Goal: Book appointment/travel/reservation

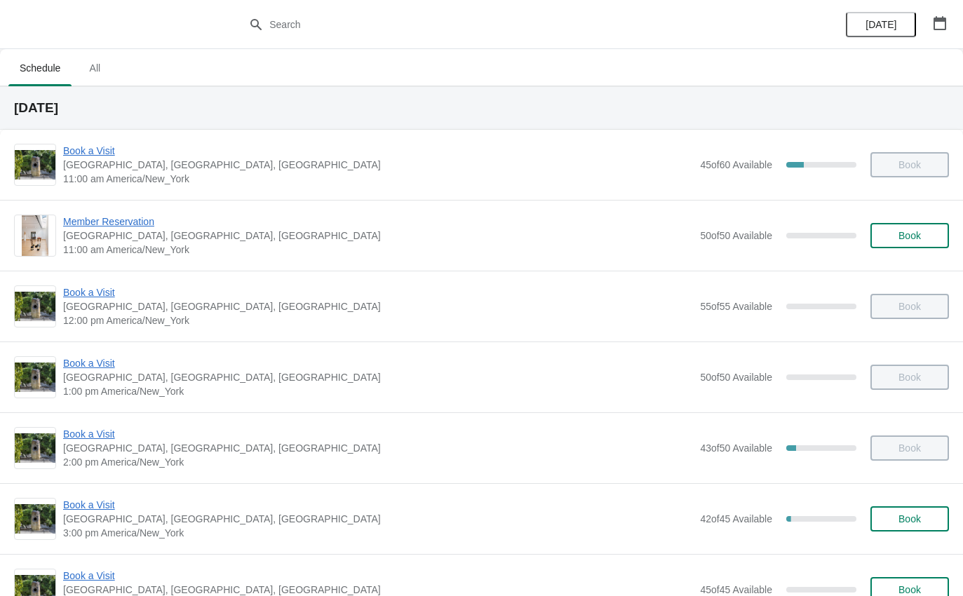
click at [90, 440] on span "Book a Visit" at bounding box center [378, 434] width 630 height 14
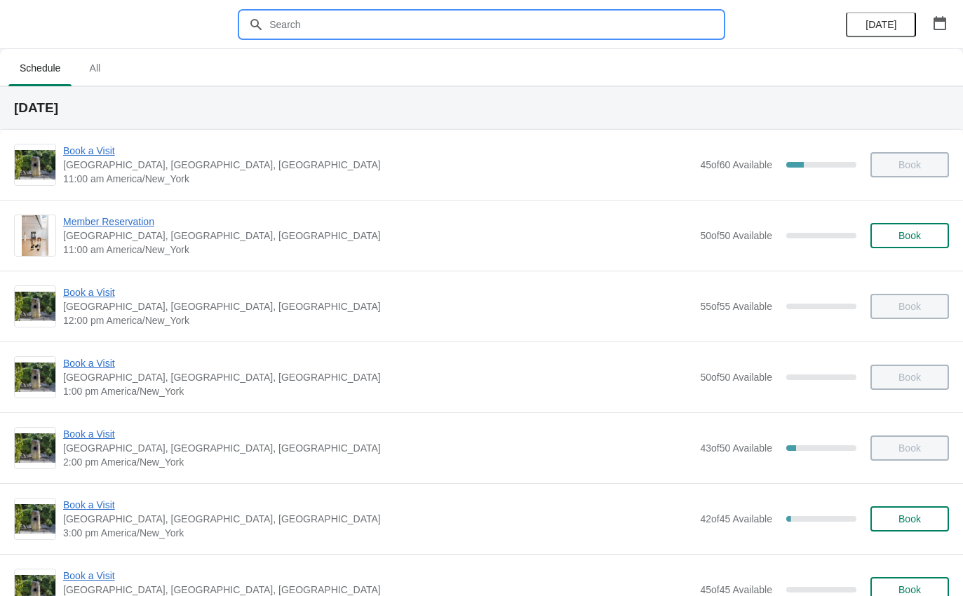
click at [294, 29] on input "text" at bounding box center [496, 24] width 454 height 25
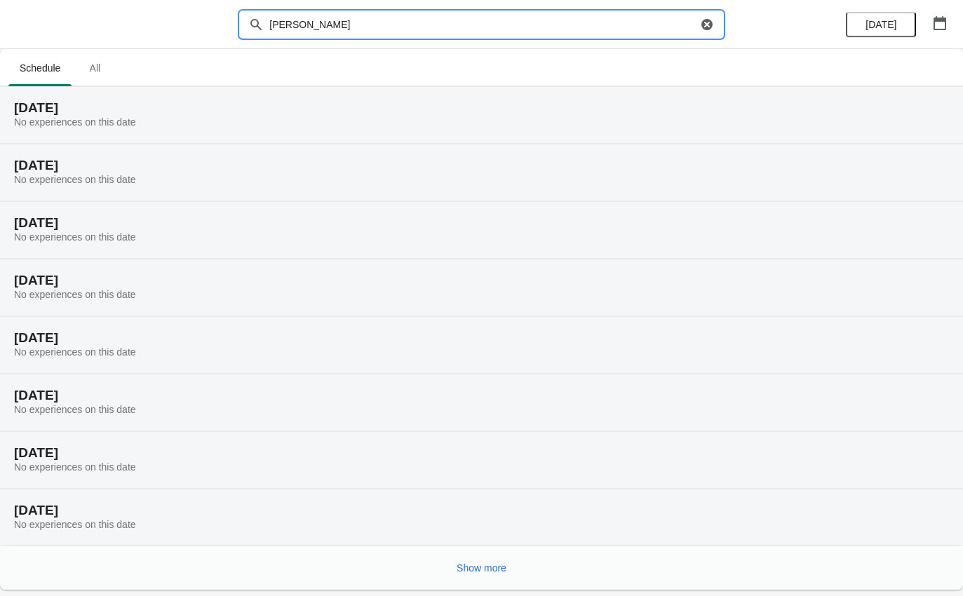
click at [333, 30] on input "Lee" at bounding box center [483, 24] width 429 height 25
type input "L"
type input "B"
click at [699, 199] on div "Friday, August 22 No experiences on this date" at bounding box center [481, 173] width 963 height 58
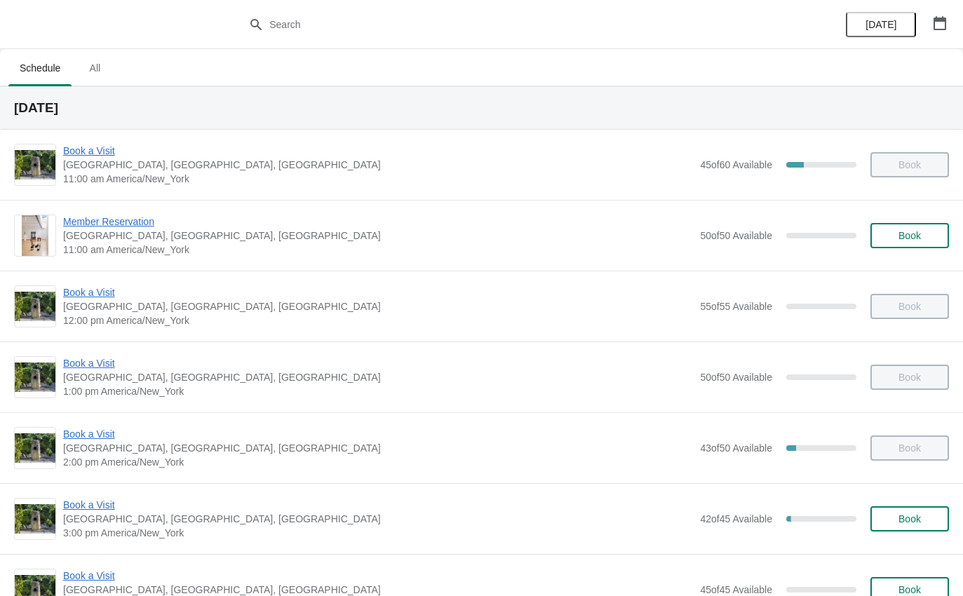
click at [107, 69] on span "All" at bounding box center [94, 67] width 35 height 25
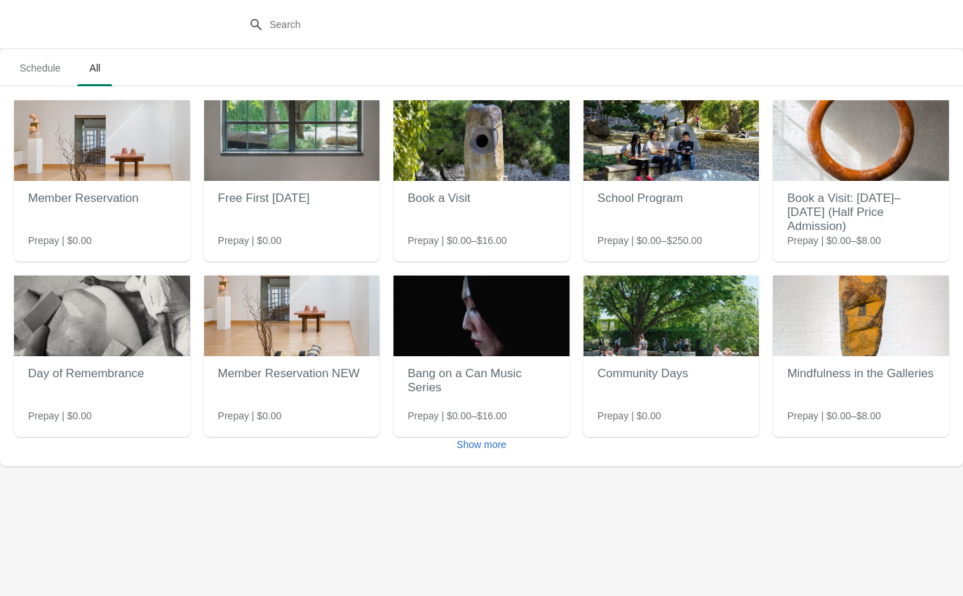
click at [44, 57] on span "Schedule" at bounding box center [39, 67] width 63 height 25
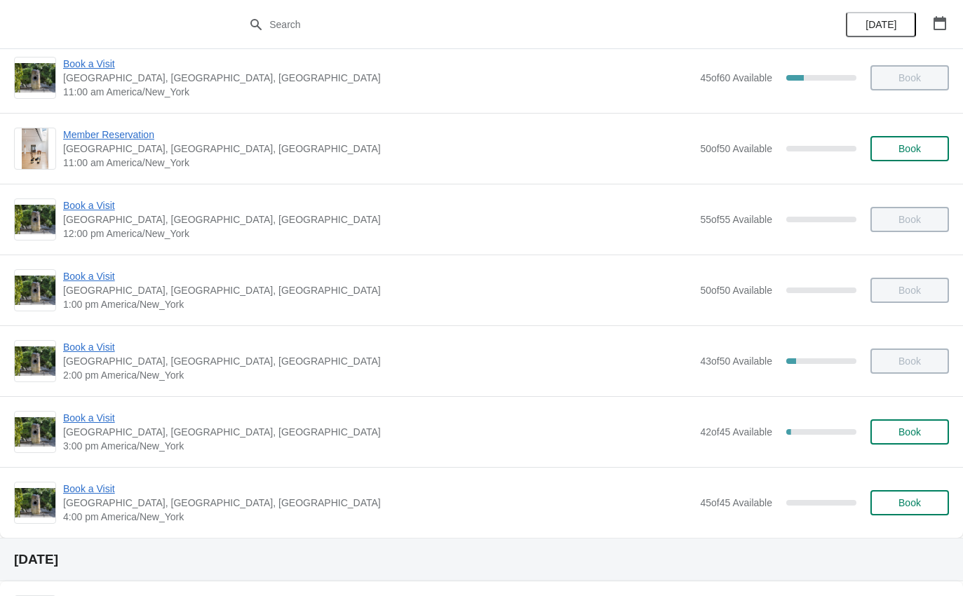
scroll to position [81, 0]
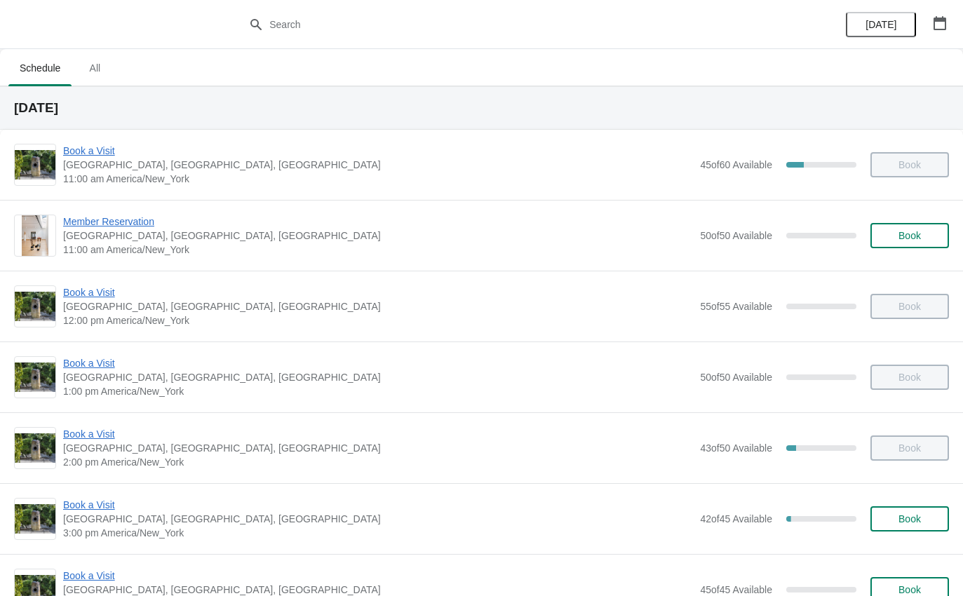
click at [102, 145] on span "Book a Visit" at bounding box center [378, 151] width 630 height 14
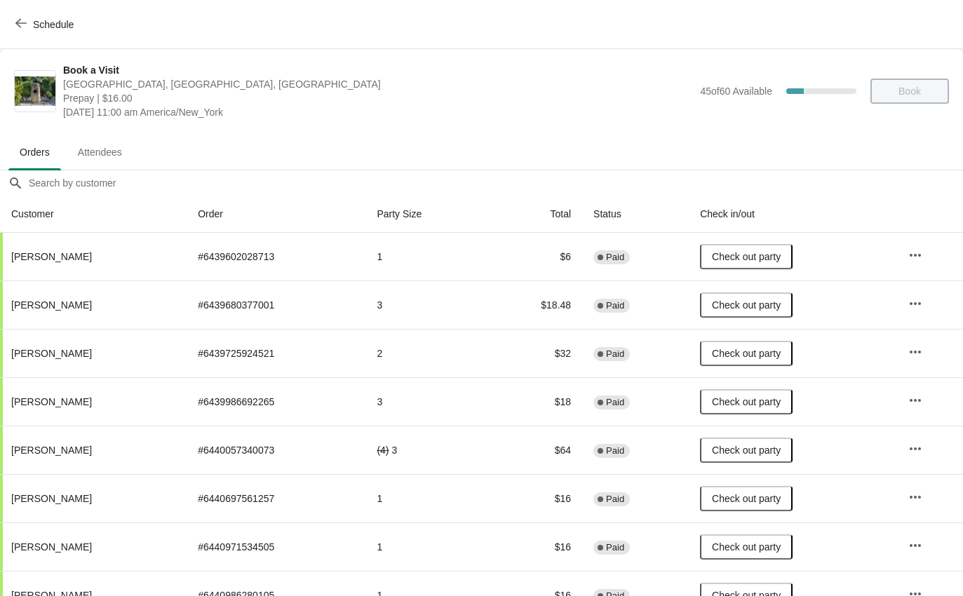
click at [25, 27] on icon "button" at bounding box center [20, 23] width 11 height 11
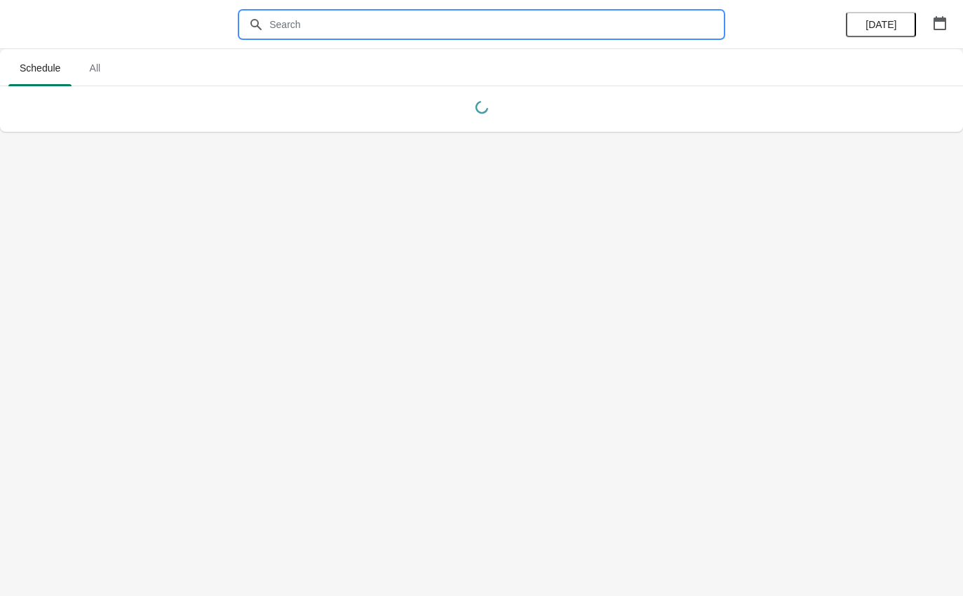
click at [387, 30] on input "text" at bounding box center [496, 24] width 454 height 25
type input "Cloying"
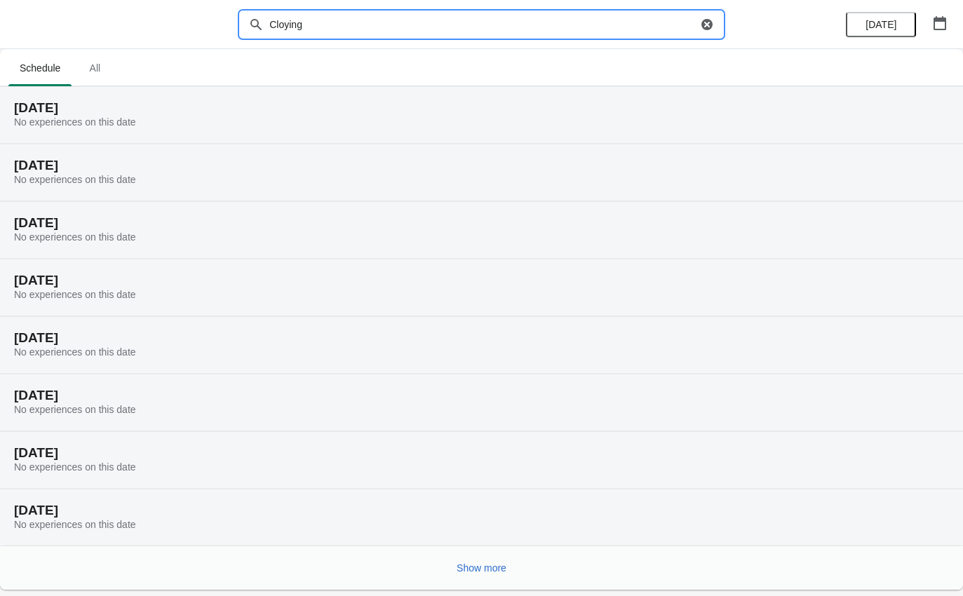
click at [709, 25] on icon "button" at bounding box center [707, 24] width 11 height 11
type input "[PERSON_NAME]"
click at [706, 27] on icon "button" at bounding box center [707, 24] width 11 height 11
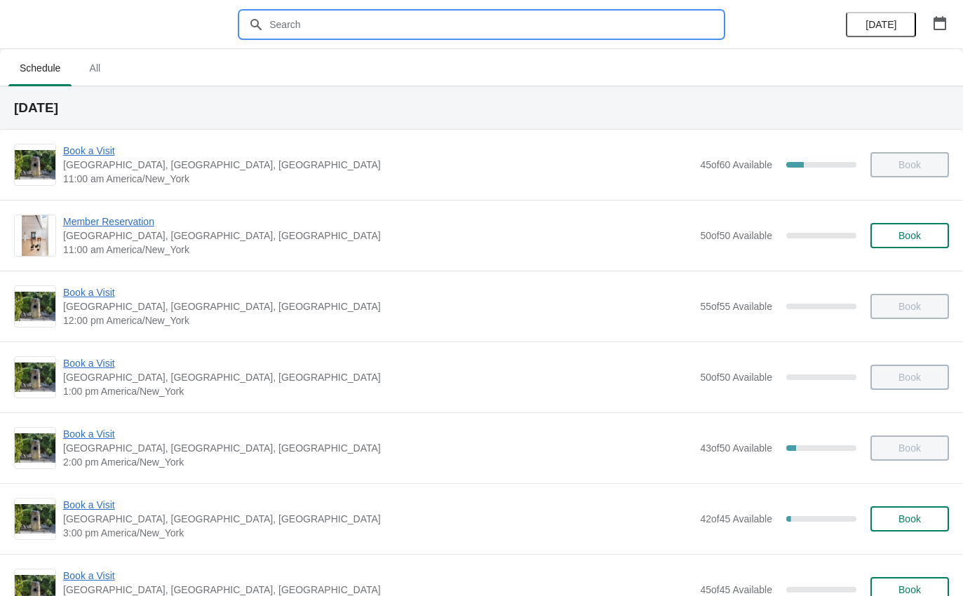
click at [178, 212] on div "Member Reservation [GEOGRAPHIC_DATA], [GEOGRAPHIC_DATA] 11:00 am America/New_Yo…" at bounding box center [481, 235] width 963 height 71
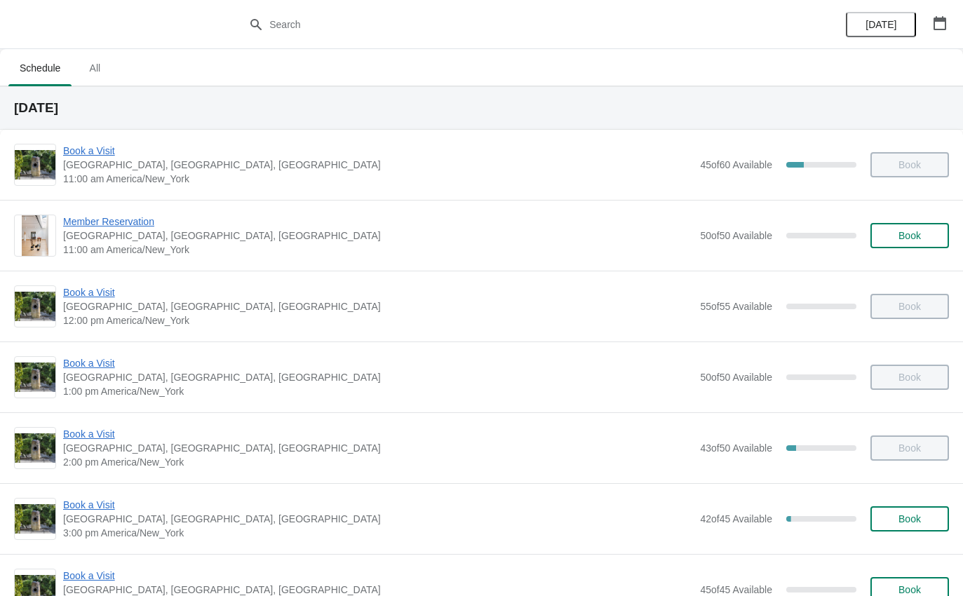
click at [91, 439] on span "Book a Visit" at bounding box center [378, 434] width 630 height 14
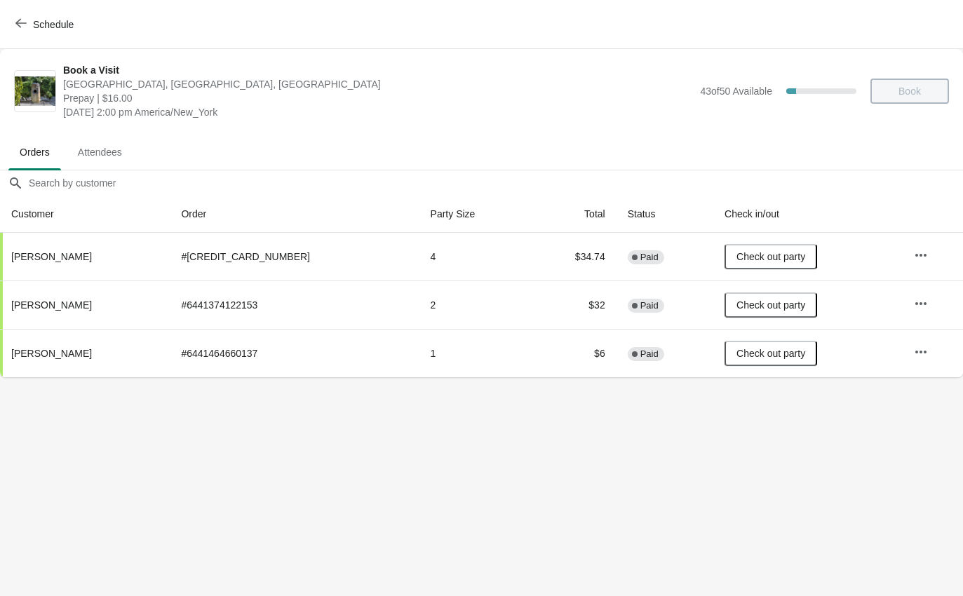
click at [22, 25] on icon "button" at bounding box center [20, 23] width 11 height 11
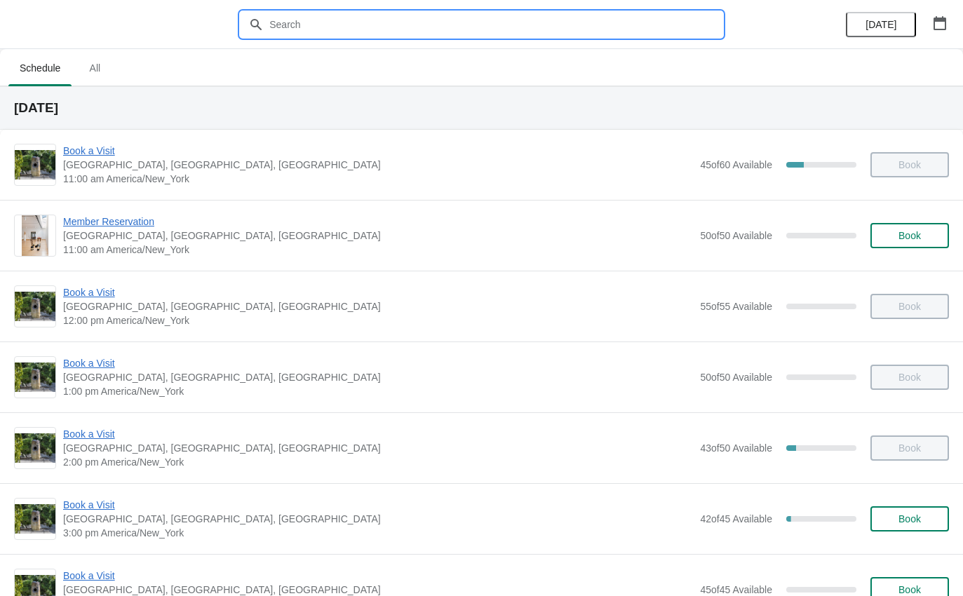
click at [288, 31] on input "text" at bounding box center [496, 24] width 454 height 25
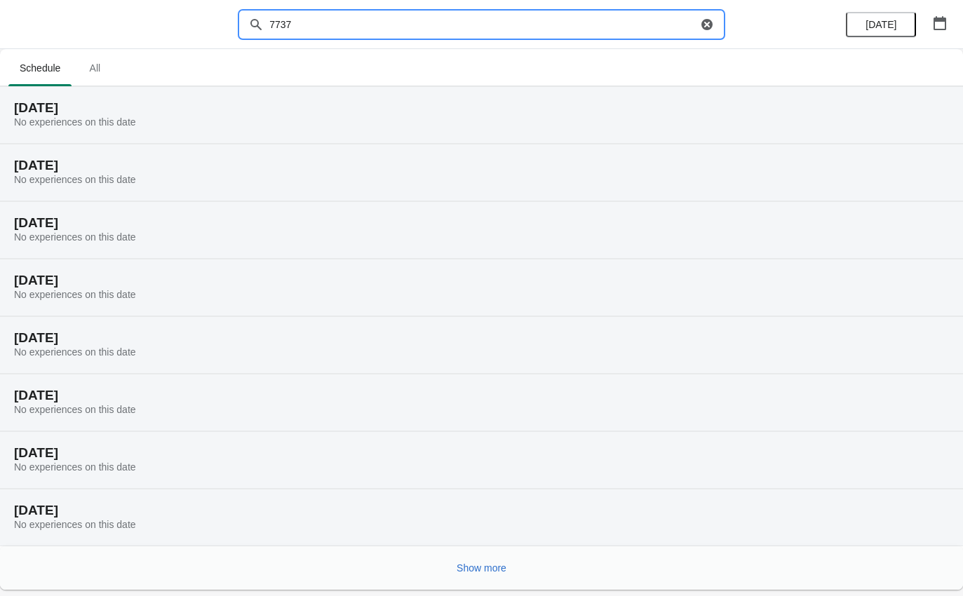
type input "7737"
click at [708, 27] on icon "button" at bounding box center [707, 24] width 11 height 11
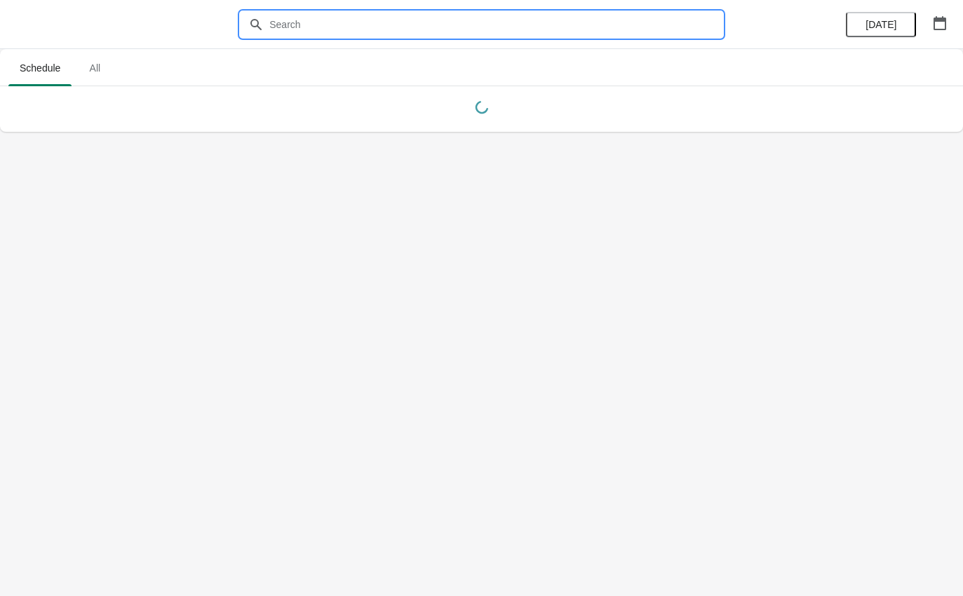
click at [420, 204] on body "Schedule All Schedule All [DATE]" at bounding box center [481, 298] width 963 height 596
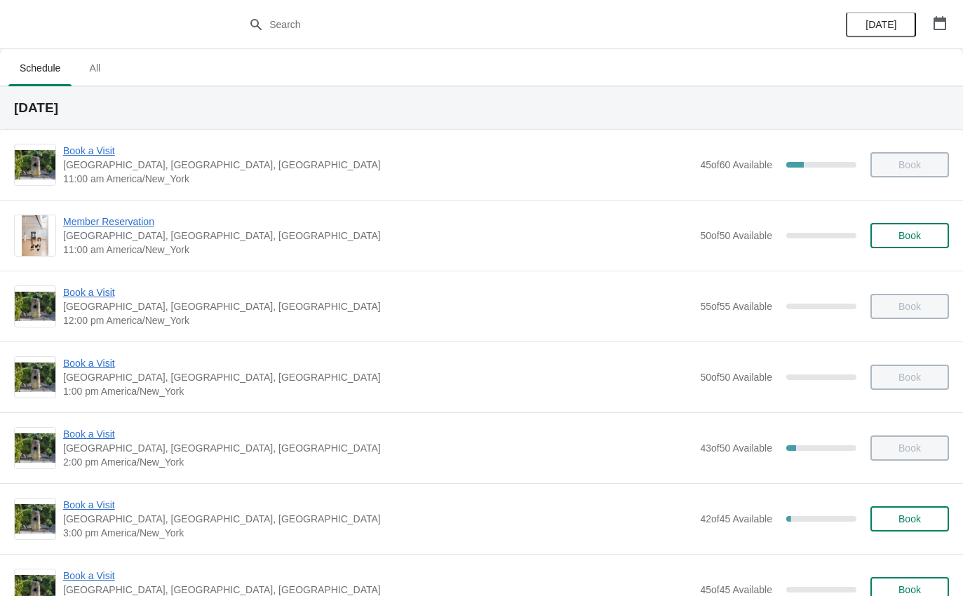
click at [107, 149] on span "Book a Visit" at bounding box center [378, 151] width 630 height 14
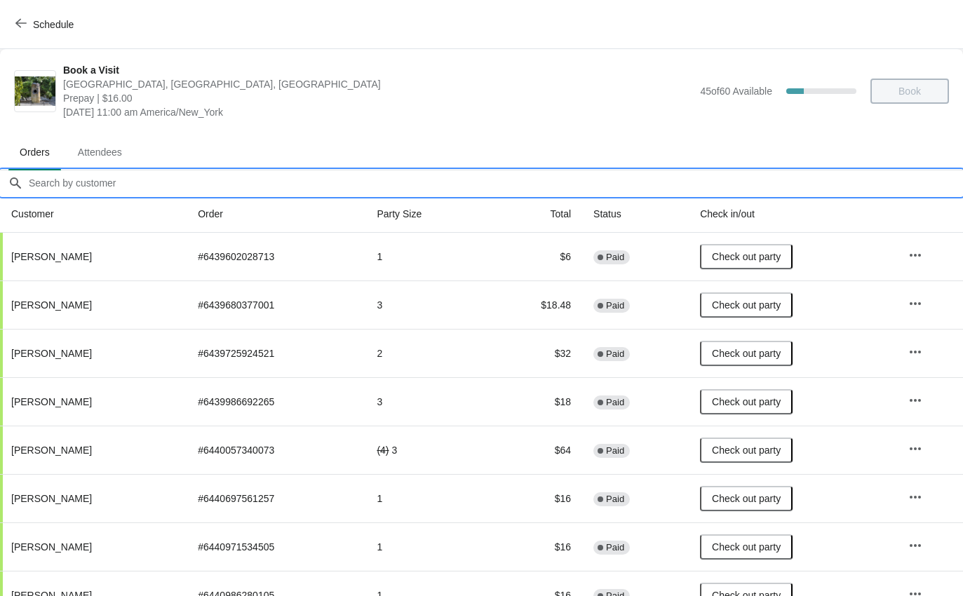
click at [98, 183] on input "Orders filter search" at bounding box center [495, 182] width 935 height 25
type input "Cia"
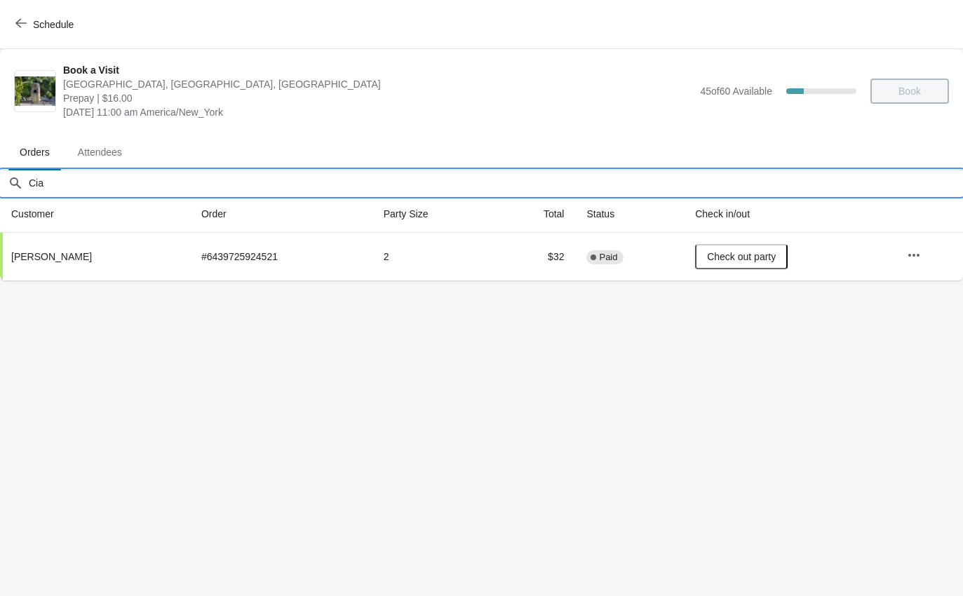
click at [33, 34] on button "Schedule" at bounding box center [46, 24] width 78 height 25
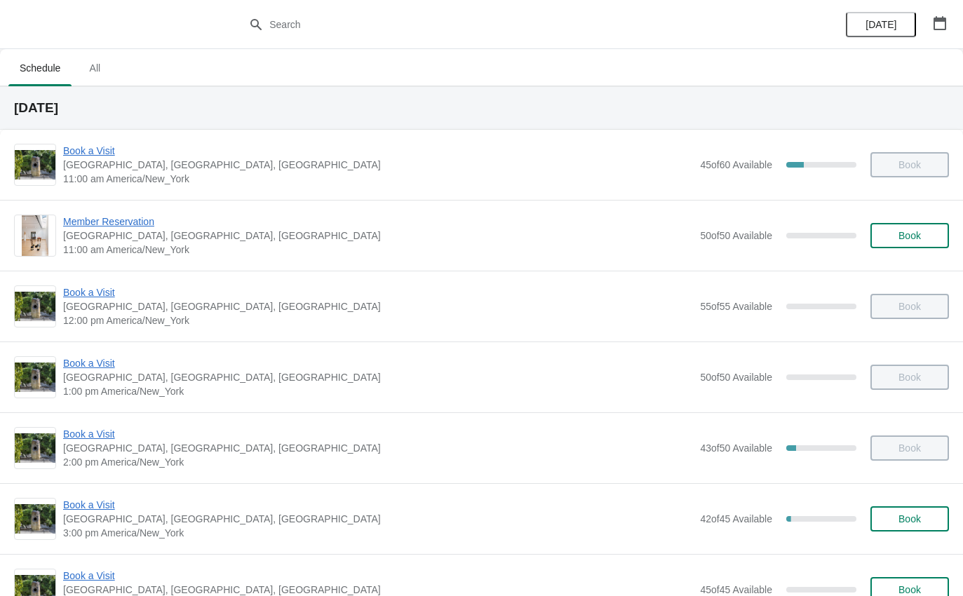
click at [93, 69] on span "All" at bounding box center [94, 67] width 35 height 25
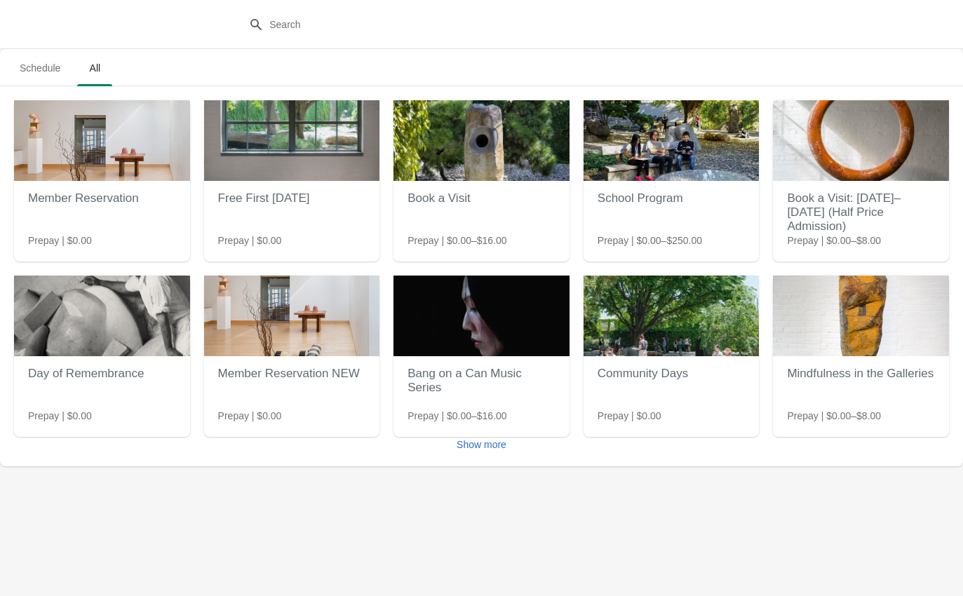
click at [262, 194] on h2 "Free First [DATE]" at bounding box center [292, 199] width 148 height 28
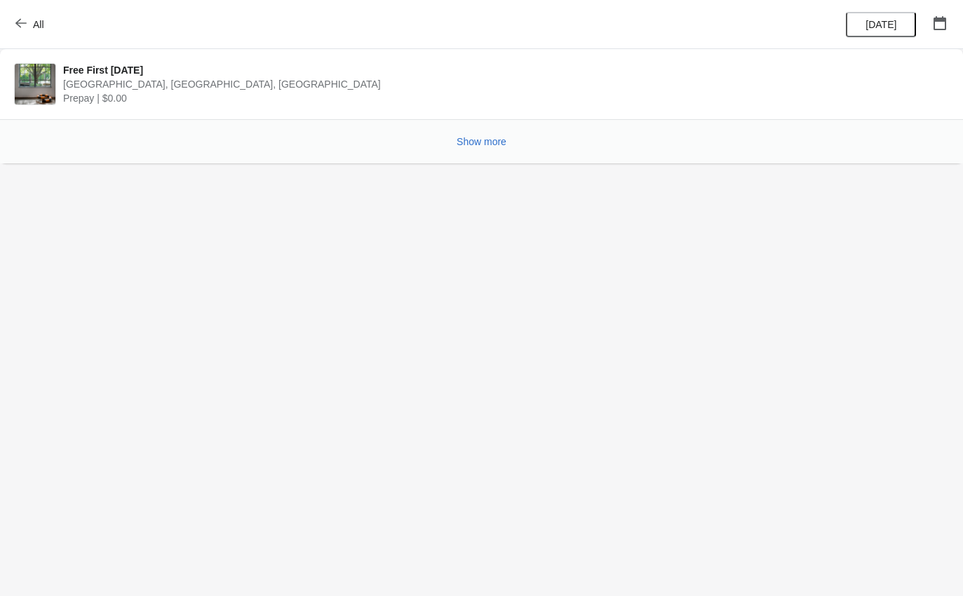
click at [487, 146] on span "Show more" at bounding box center [482, 141] width 50 height 11
click at [149, 98] on span "Prepay | $0.00" at bounding box center [502, 98] width 879 height 14
click at [89, 77] on span "[GEOGRAPHIC_DATA], [GEOGRAPHIC_DATA], [GEOGRAPHIC_DATA]" at bounding box center [502, 84] width 879 height 14
click at [29, 20] on span "All" at bounding box center [31, 24] width 26 height 13
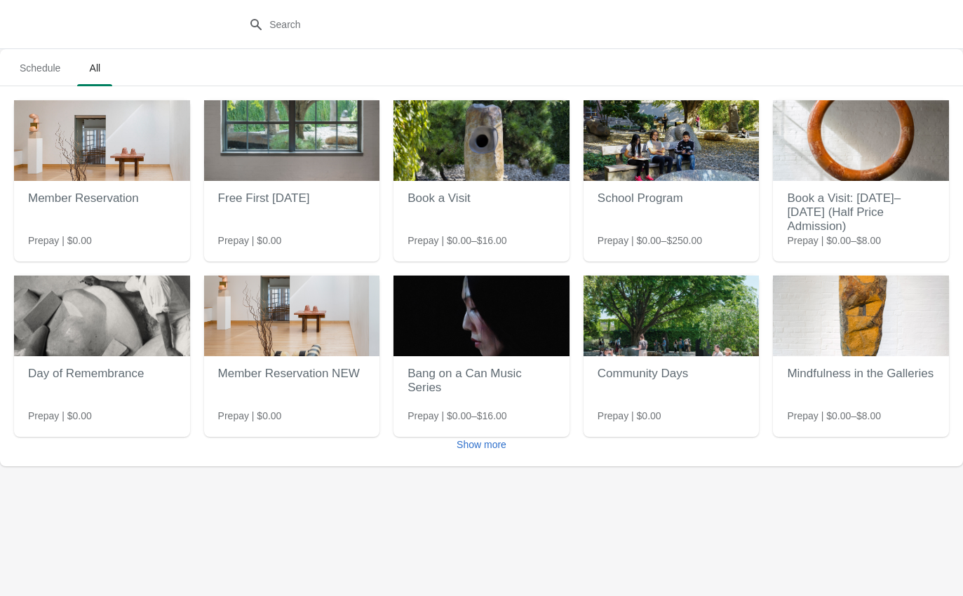
click at [46, 72] on span "Schedule" at bounding box center [39, 67] width 63 height 25
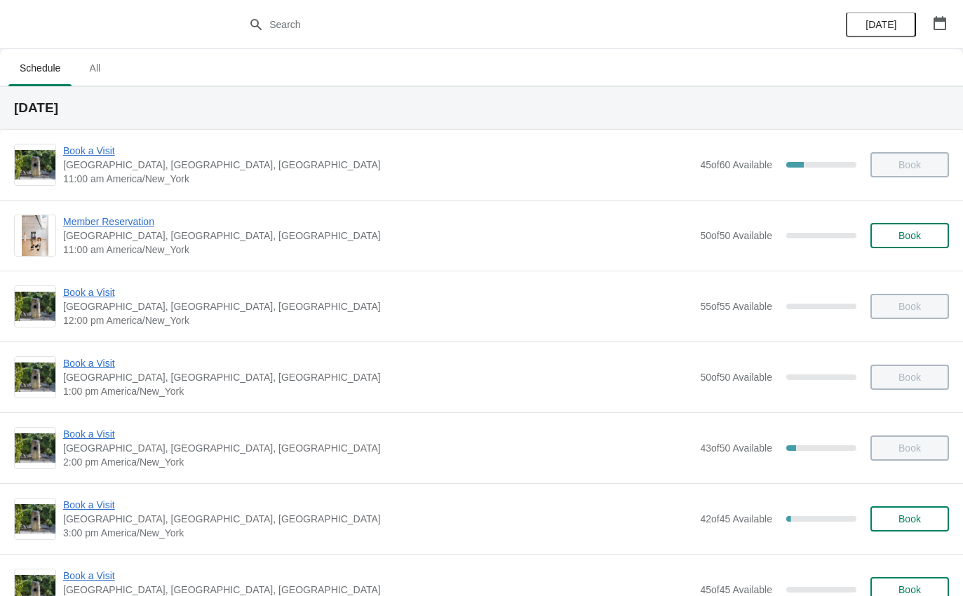
click at [875, 30] on span "[DATE]" at bounding box center [881, 24] width 31 height 11
click at [941, 32] on button "button" at bounding box center [940, 23] width 25 height 25
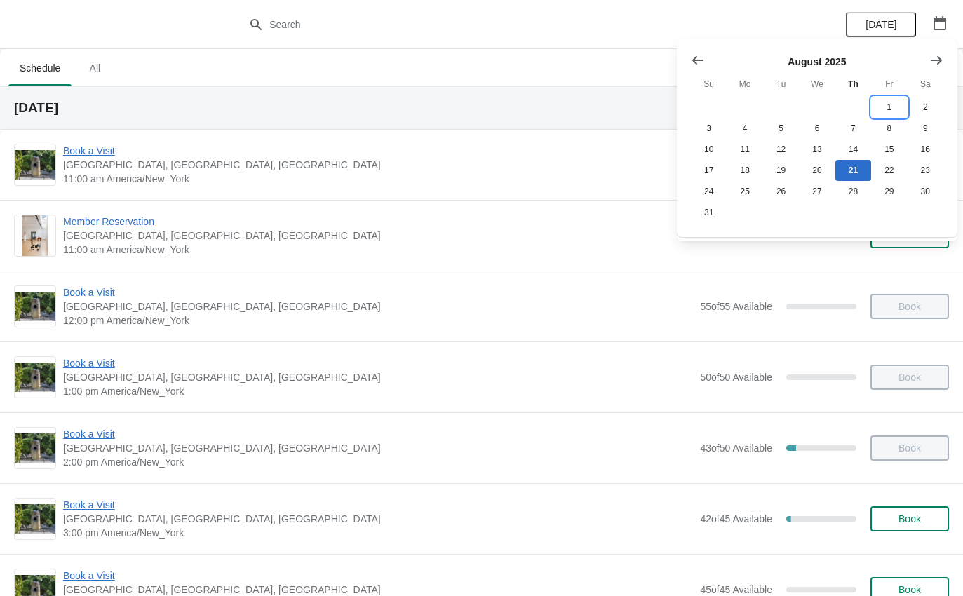
click at [892, 110] on button "1" at bounding box center [889, 107] width 36 height 21
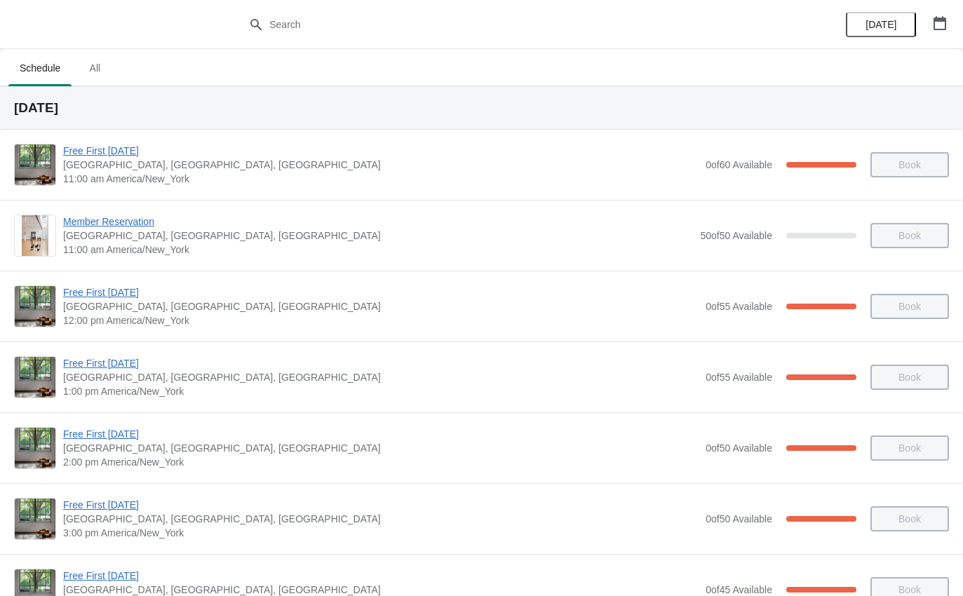
click at [110, 296] on span "Free First [DATE]" at bounding box center [381, 293] width 636 height 14
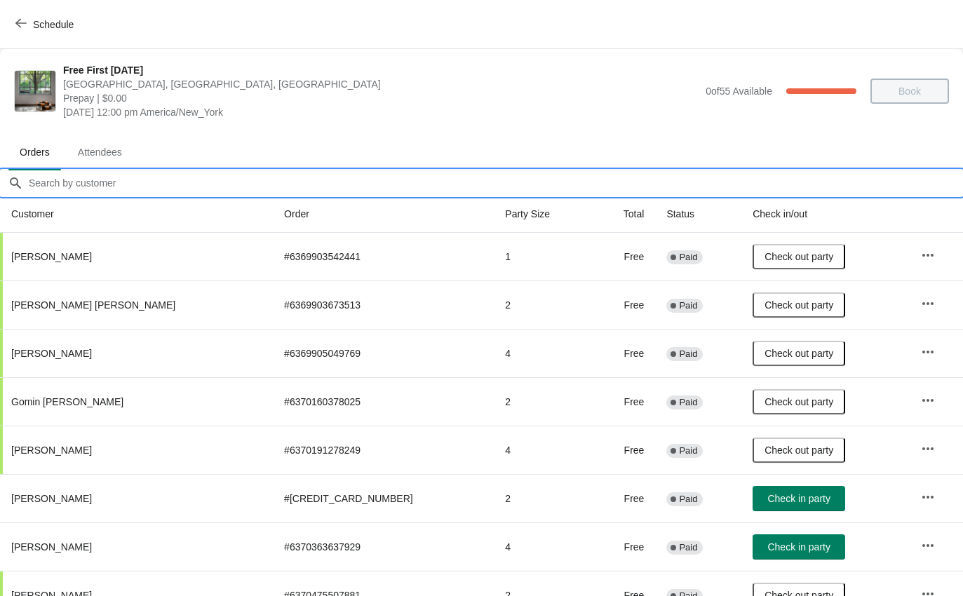
click at [53, 192] on input "Orders filter search" at bounding box center [495, 182] width 935 height 25
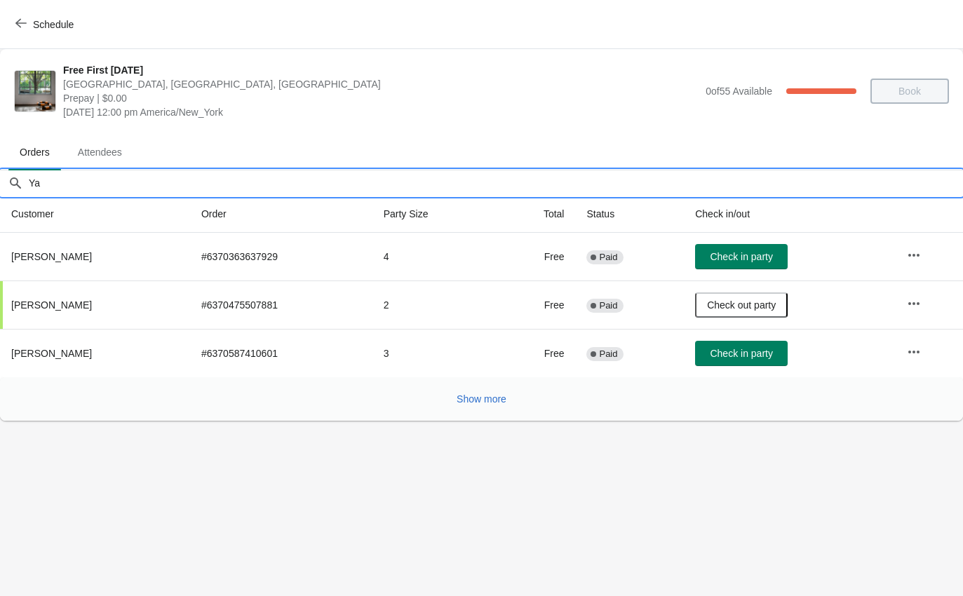
type input "[PERSON_NAME]"
